Goal: Transaction & Acquisition: Purchase product/service

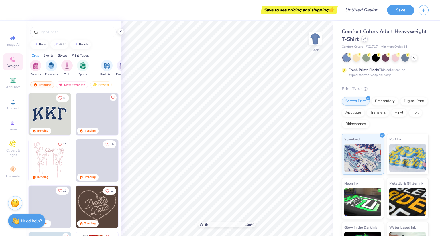
click at [368, 40] on div at bounding box center [364, 39] width 6 height 6
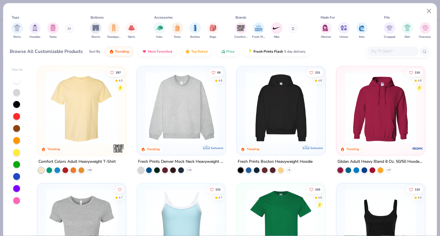
click at [293, 28] on icon at bounding box center [293, 28] width 3 height 3
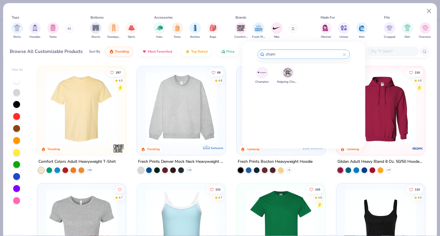
type input "cham"
click at [266, 72] on img at bounding box center [262, 73] width 10 height 10
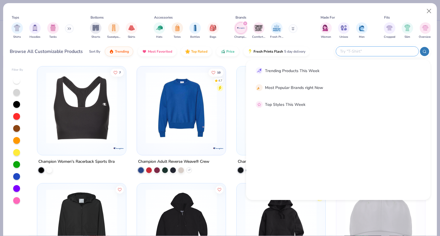
click at [382, 52] on input "text" at bounding box center [377, 51] width 75 height 7
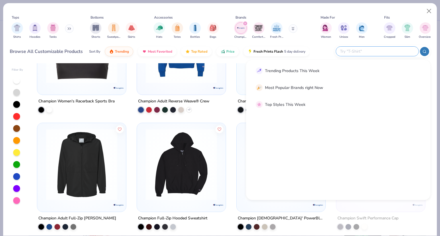
scroll to position [61, 0]
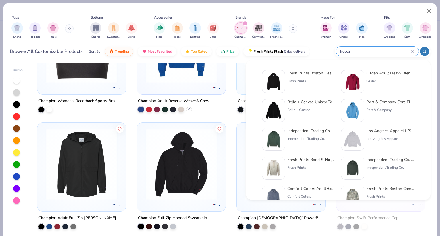
type input "hoodie"
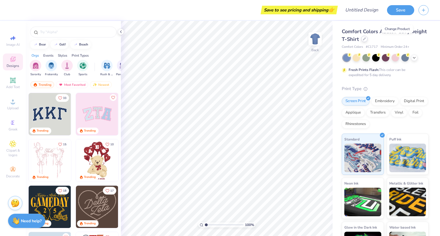
click at [368, 37] on div at bounding box center [364, 39] width 6 height 6
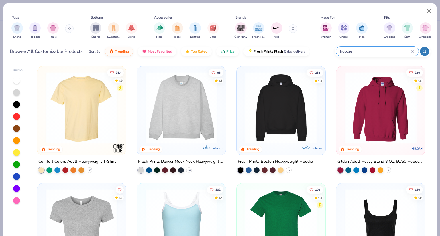
click at [296, 29] on button at bounding box center [293, 28] width 9 height 9
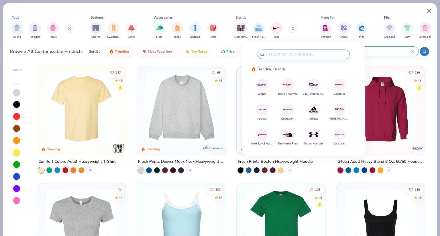
click at [288, 113] on img at bounding box center [288, 110] width 10 height 10
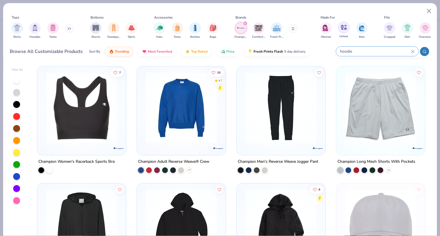
click at [339, 32] on div "Unisex" at bounding box center [343, 30] width 11 height 17
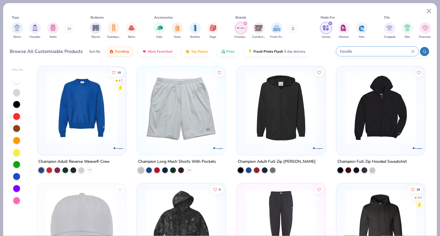
click at [386, 120] on img at bounding box center [380, 108] width 77 height 72
